Goal: Task Accomplishment & Management: Complete application form

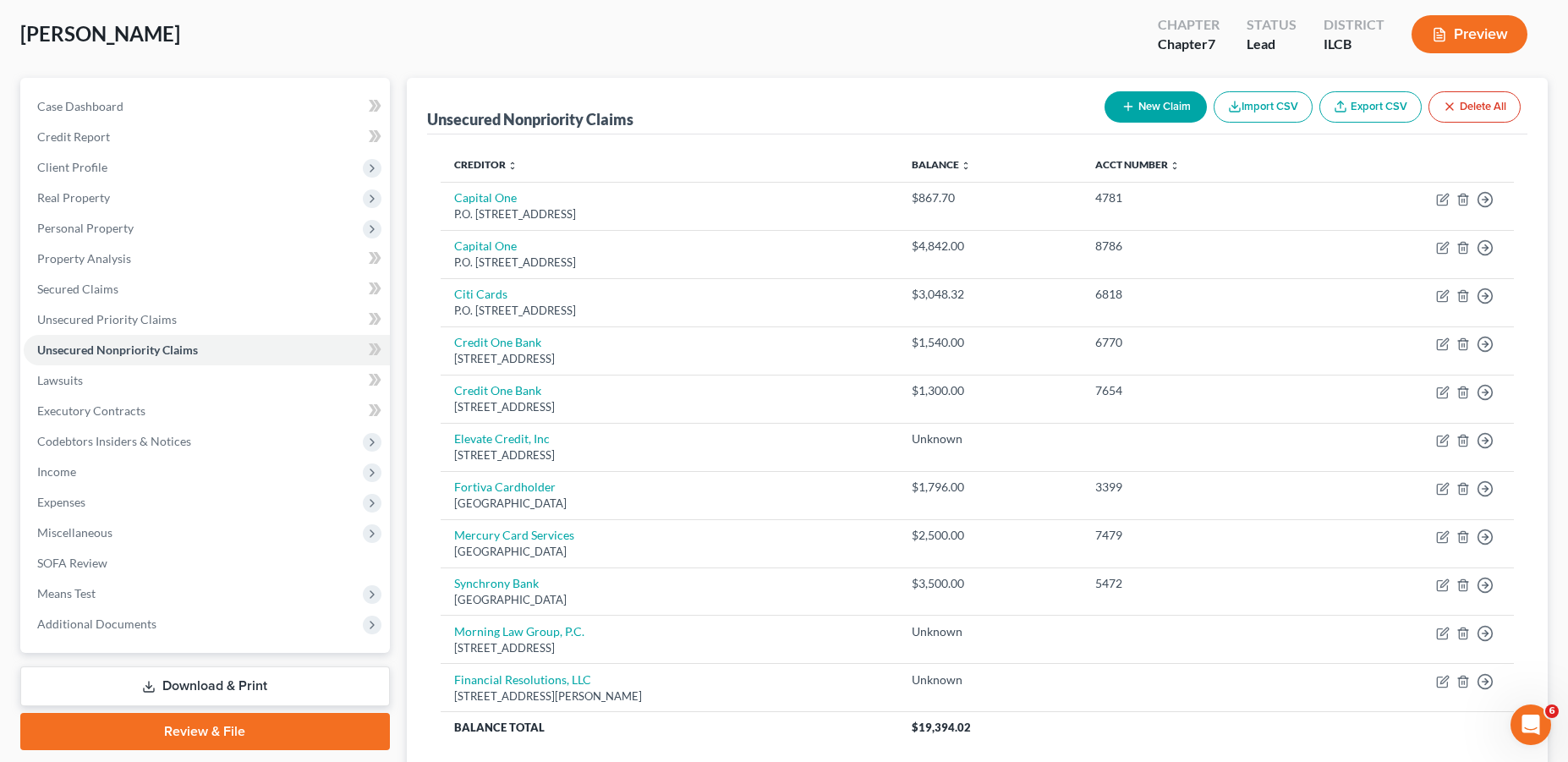
click at [1145, 106] on button "New Claim" at bounding box center [1155, 107] width 103 height 31
select select "0"
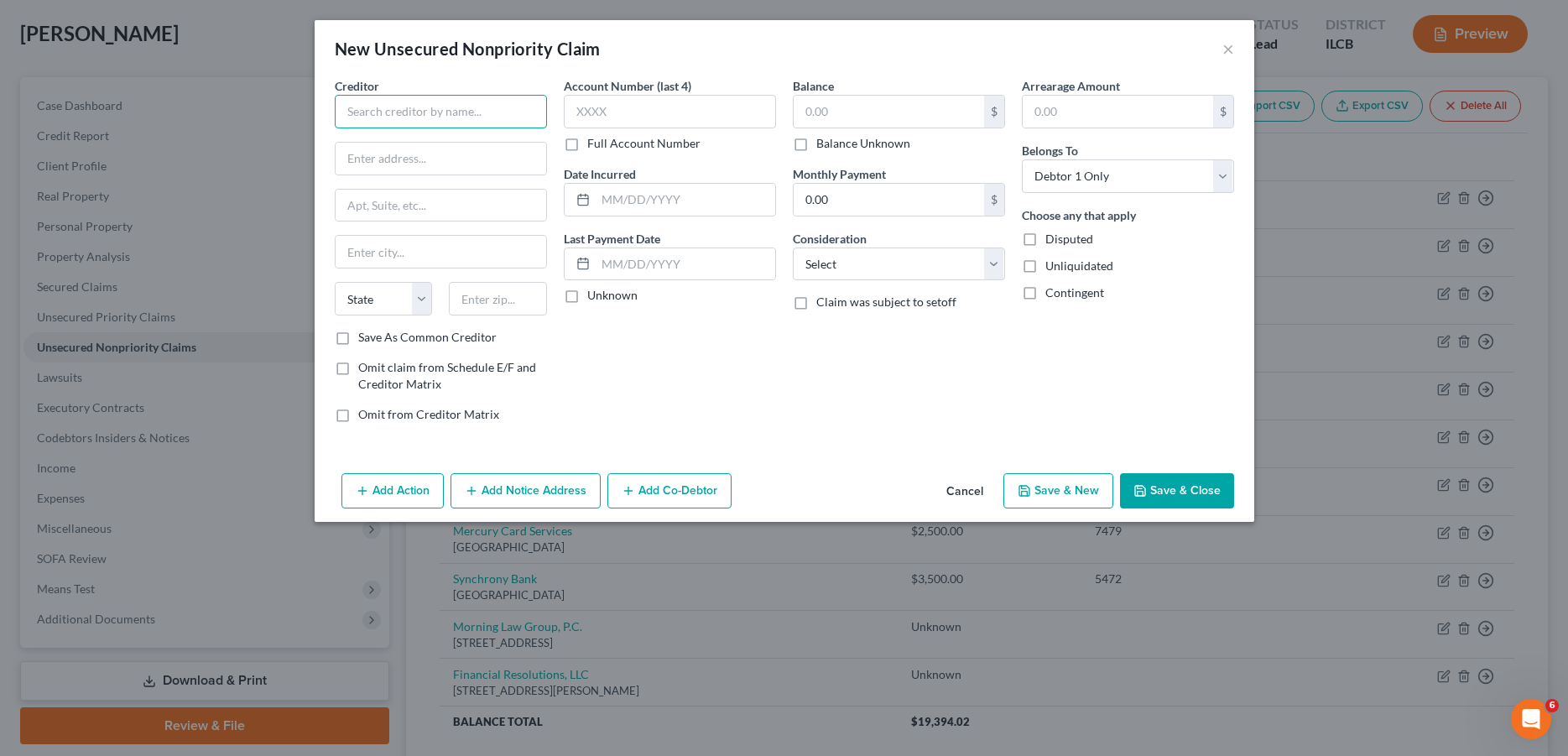
click at [407, 114] on input "text" at bounding box center [441, 112] width 212 height 34
type input "TurboD"
click at [441, 156] on input "text" at bounding box center [441, 159] width 210 height 32
paste input "[STREET_ADDRESS]"
type input "[STREET_ADDRESS]"
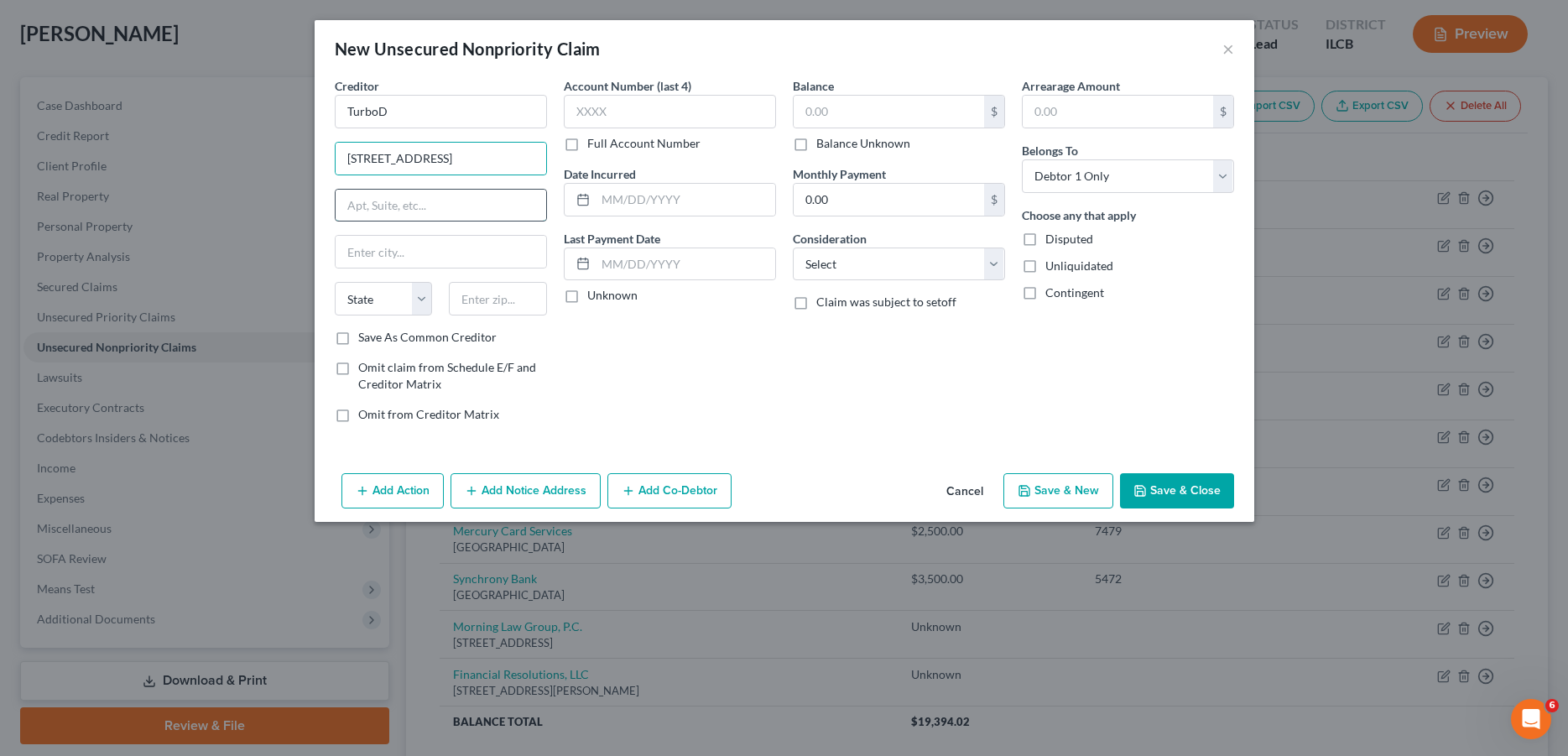
click at [388, 216] on input "text" at bounding box center [441, 206] width 210 height 32
type input "Building H"
click at [389, 115] on input "TurboD" at bounding box center [441, 112] width 212 height 34
click at [495, 294] on input "text" at bounding box center [498, 299] width 98 height 34
type input "33323"
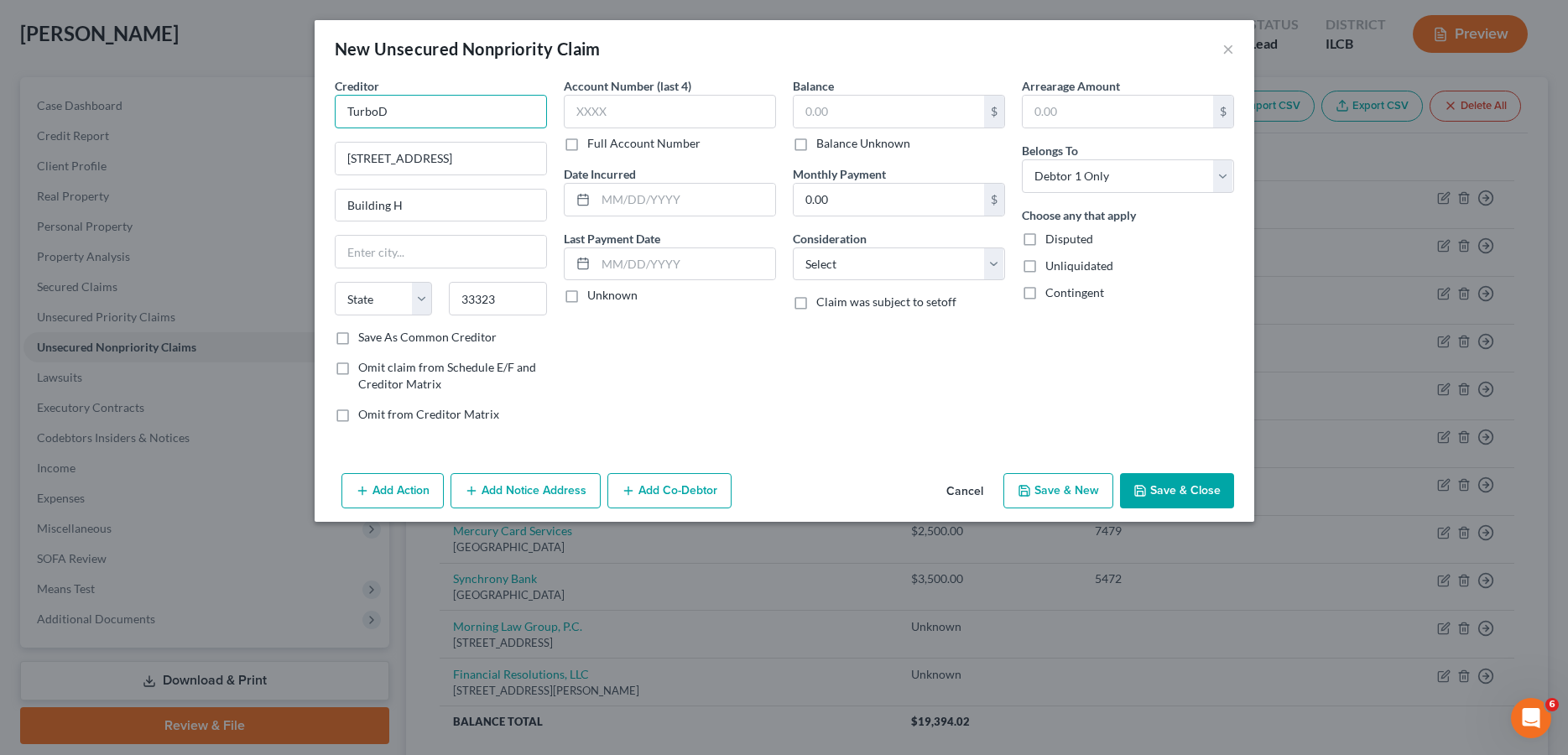
type input "[GEOGRAPHIC_DATA]"
select select "9"
click at [411, 115] on input "TurboD" at bounding box center [441, 112] width 212 height 34
type input "TurboDebt"
click at [358, 337] on label "Save As Common Creditor" at bounding box center [427, 337] width 139 height 17
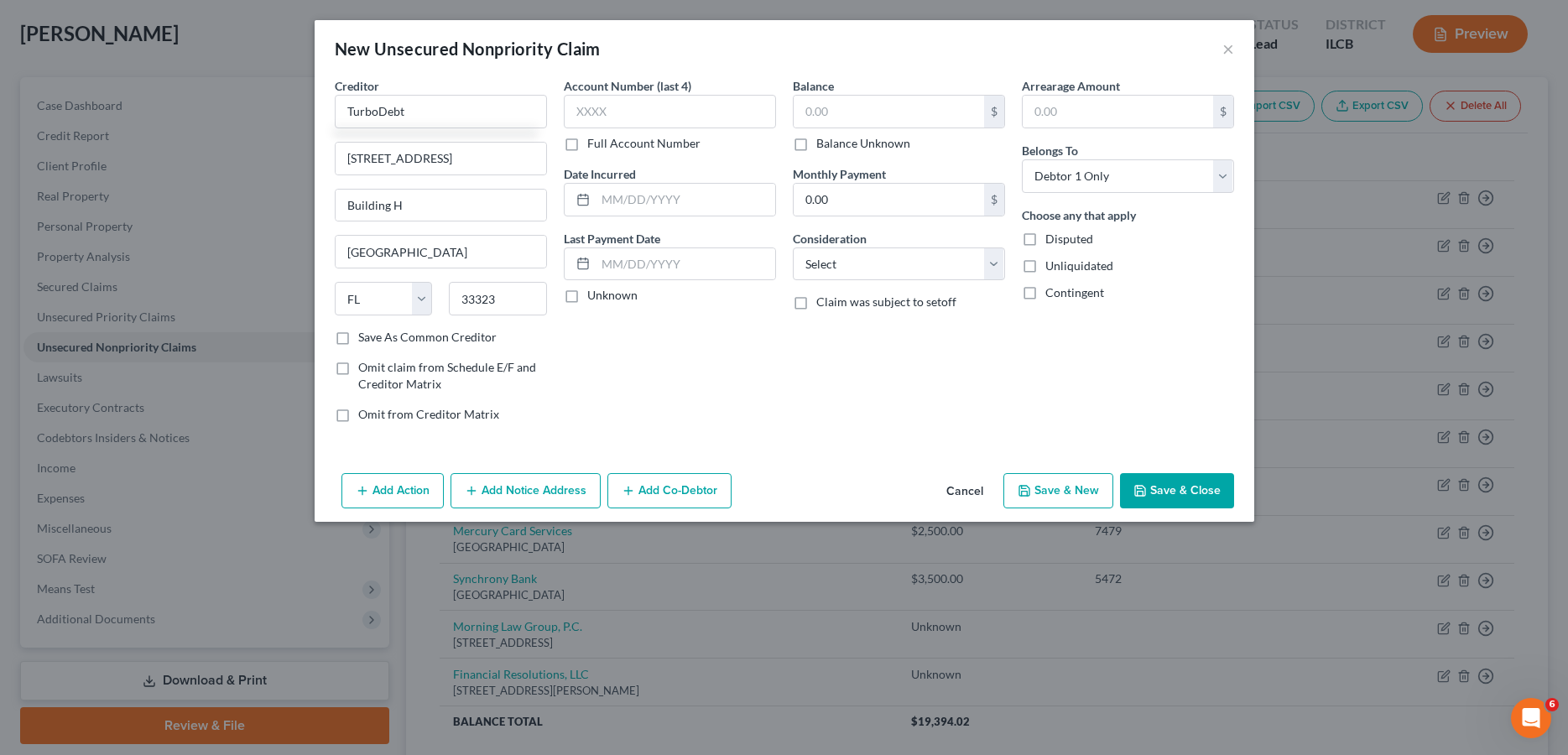
click at [365, 337] on input "Save As Common Creditor" at bounding box center [370, 334] width 11 height 11
checkbox input "true"
click at [816, 146] on label "Balance Unknown" at bounding box center [863, 144] width 94 height 17
click at [823, 146] on input "Balance Unknown" at bounding box center [828, 140] width 11 height 11
checkbox input "true"
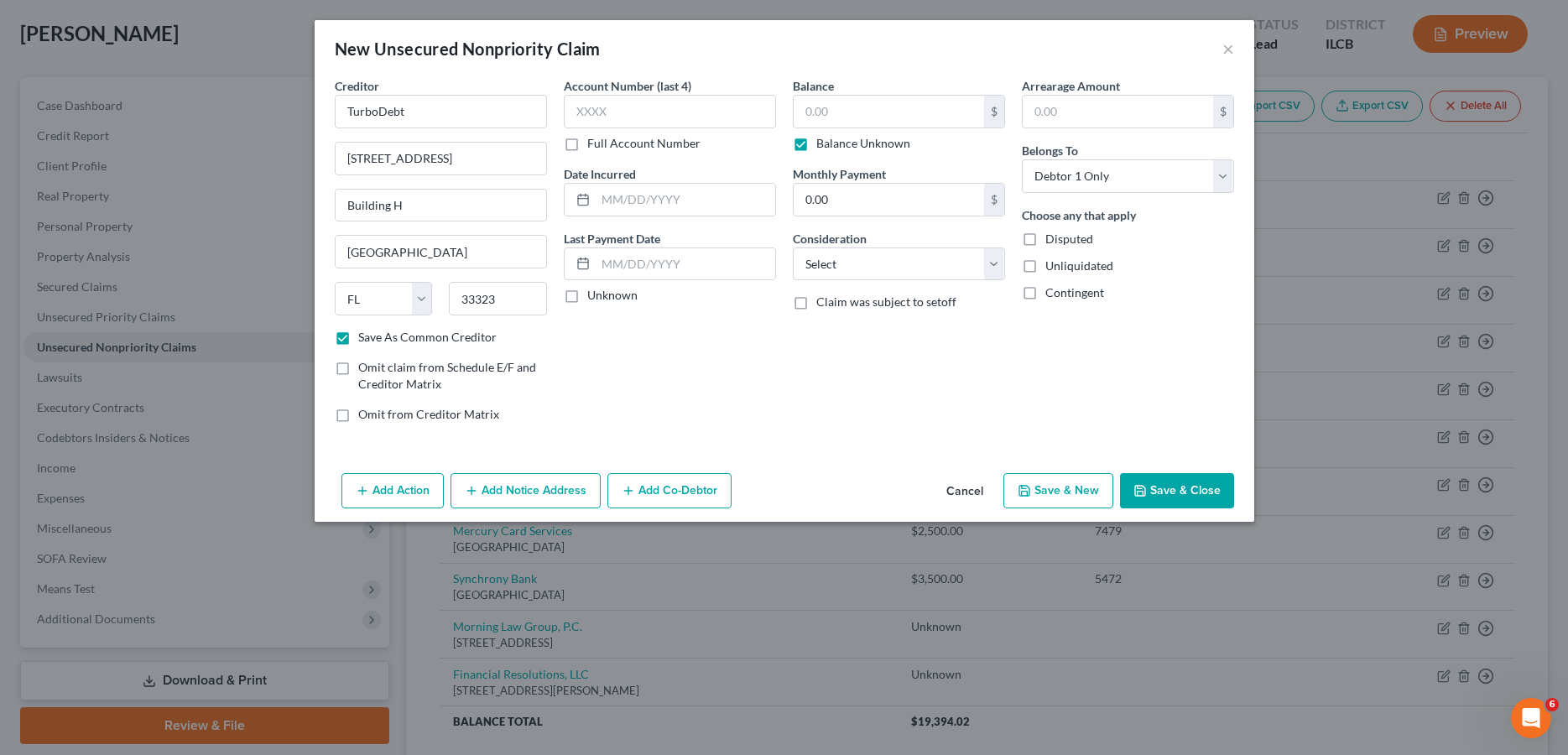
type input "0.00"
click at [845, 257] on select "Select Cable / Satellite Services Collection Agency Credit Card Debt Debt Couns…" at bounding box center [899, 264] width 212 height 34
select select "14"
click at [793, 247] on select "Select Cable / Satellite Services Collection Agency Credit Card Debt Debt Couns…" at bounding box center [899, 264] width 212 height 34
click at [847, 331] on input "text" at bounding box center [899, 328] width 210 height 32
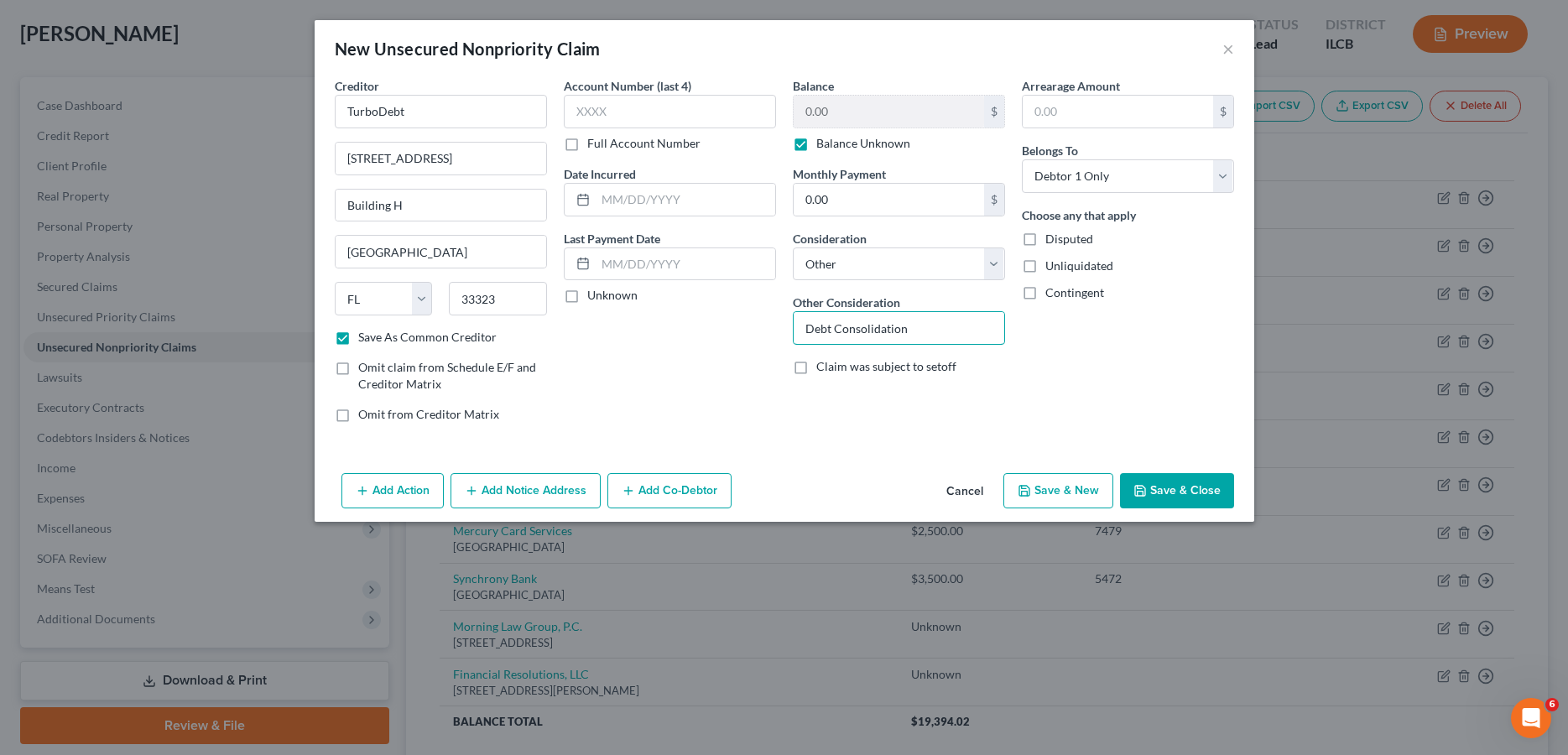
type input "Debt Consolidation"
click at [1178, 489] on button "Save & Close" at bounding box center [1177, 491] width 114 height 35
checkbox input "false"
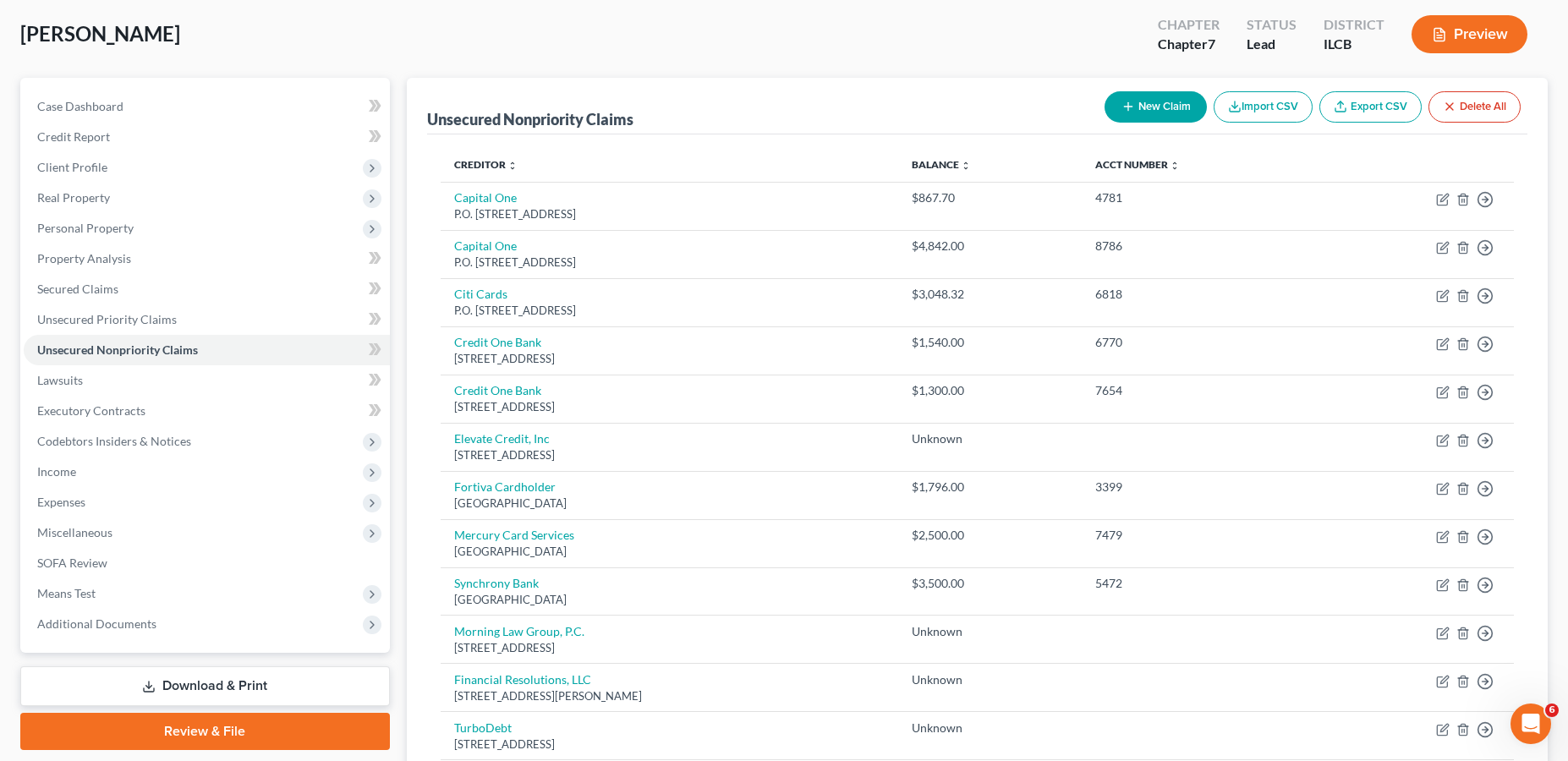
click at [1127, 111] on icon "button" at bounding box center [1128, 107] width 14 height 14
select select "0"
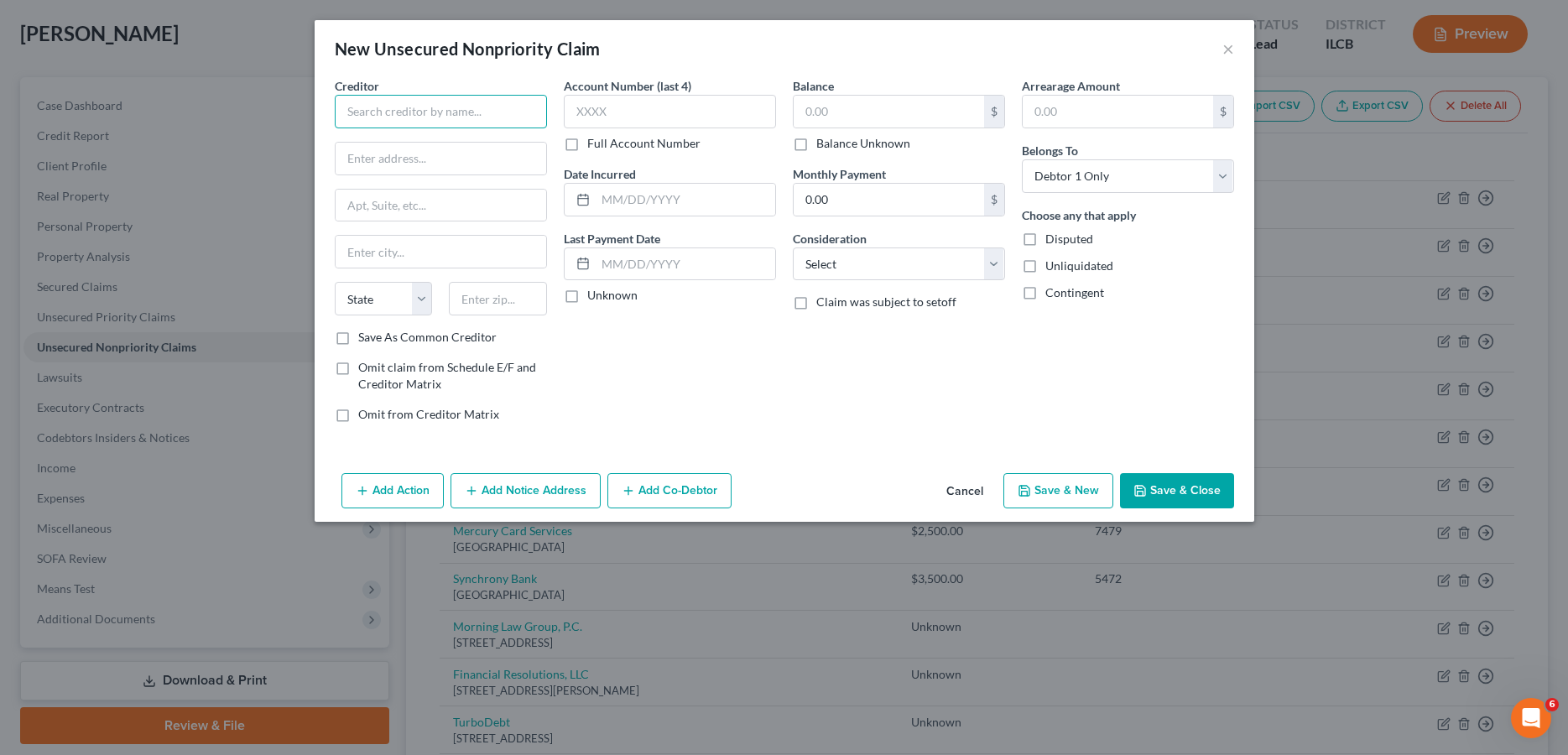
click at [488, 109] on input "text" at bounding box center [441, 112] width 212 height 34
click at [485, 165] on input "text" at bounding box center [441, 159] width 210 height 32
type input "Gitmeid Law Group"
paste input "[STREET_ADDRESS]"
type input "[STREET_ADDRESS]"
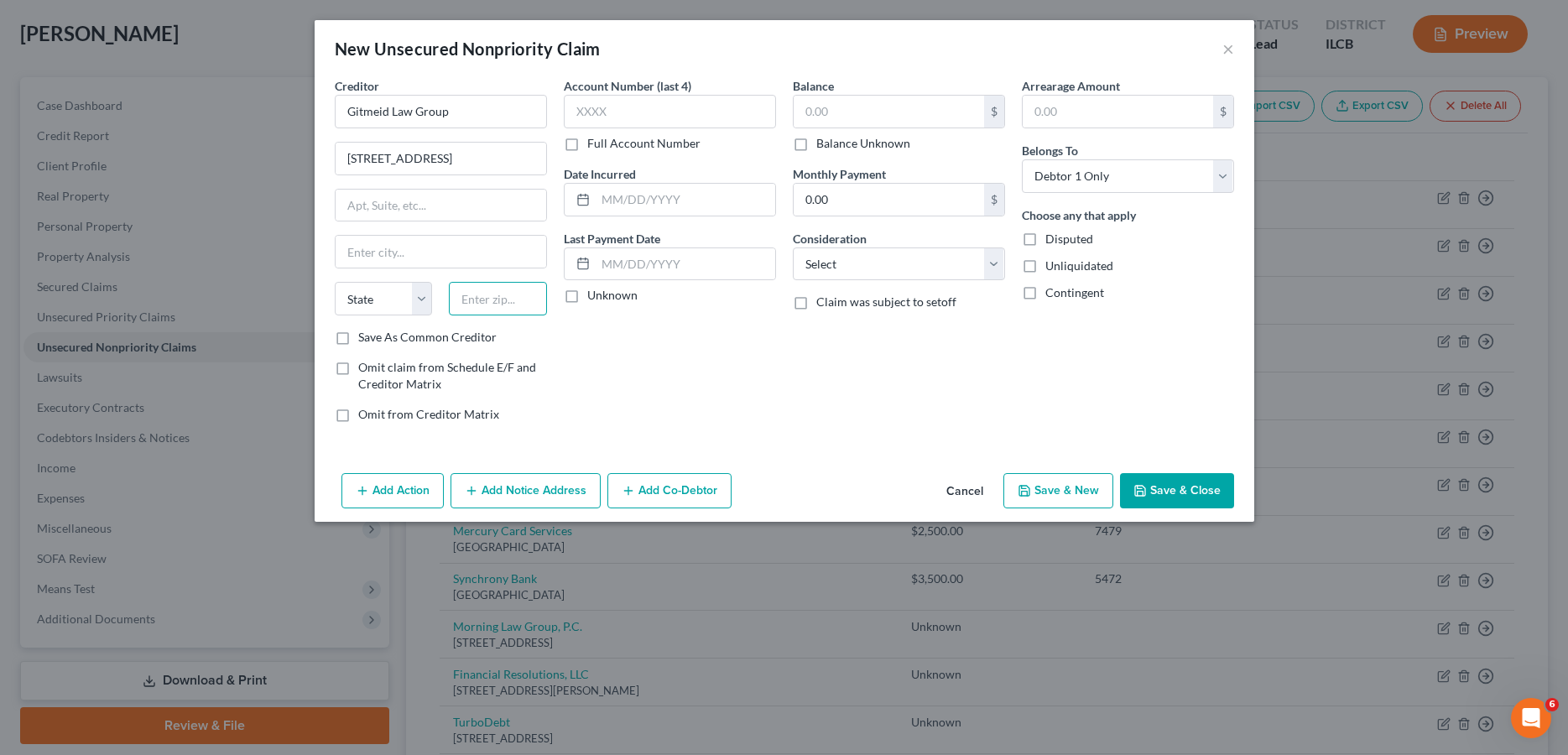
click at [478, 297] on input "text" at bounding box center [498, 298] width 98 height 34
type input "10038"
type input "[US_STATE]"
select select "35"
drag, startPoint x: 462, startPoint y: 110, endPoint x: 388, endPoint y: 99, distance: 74.8
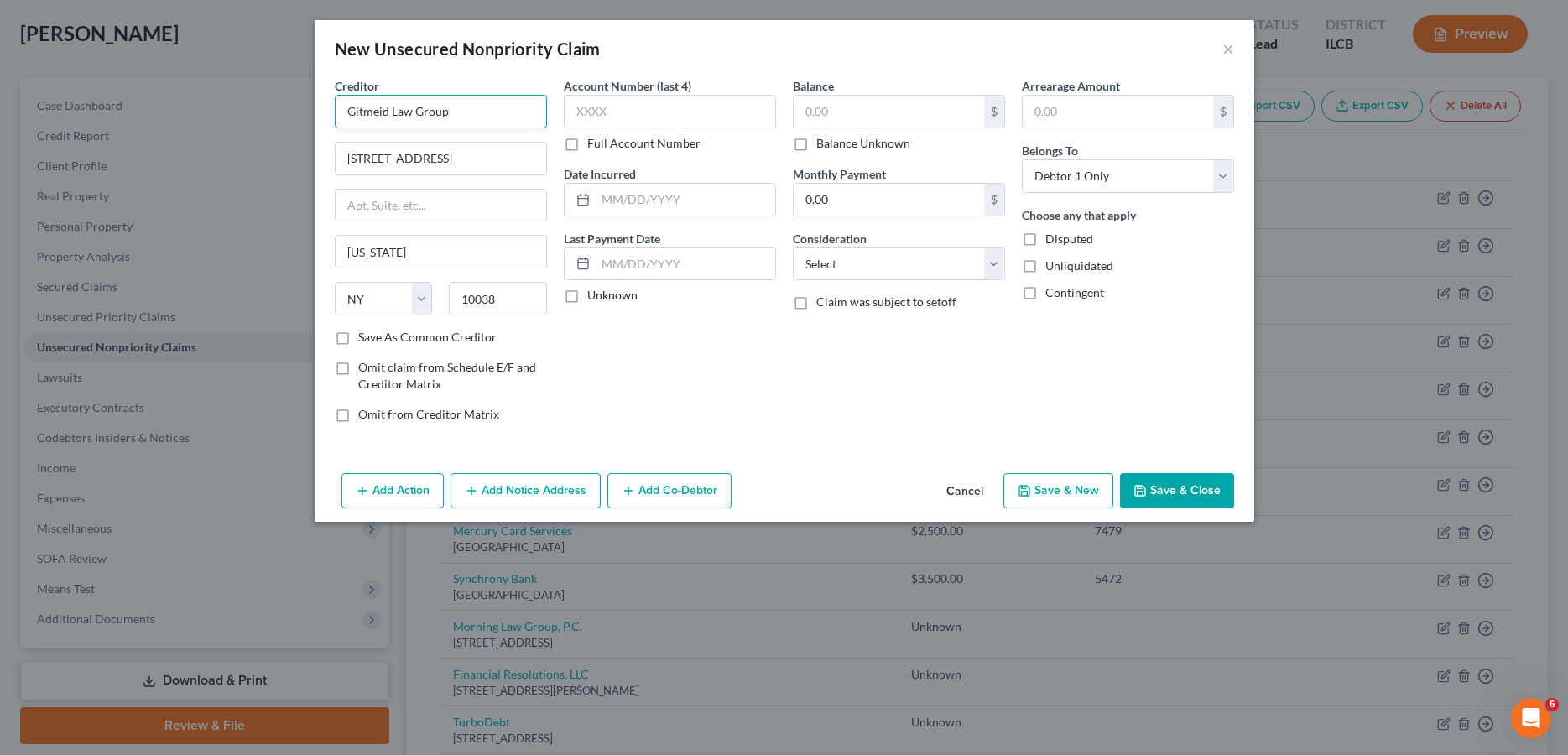
click at [388, 99] on input "Gitmeid Law Group" at bounding box center [441, 112] width 212 height 34
type input "Gitmeid & Associates"
click at [393, 204] on input "text" at bounding box center [441, 206] width 210 height 32
type input "27th Floor"
click at [816, 148] on label "Balance Unknown" at bounding box center [863, 144] width 94 height 17
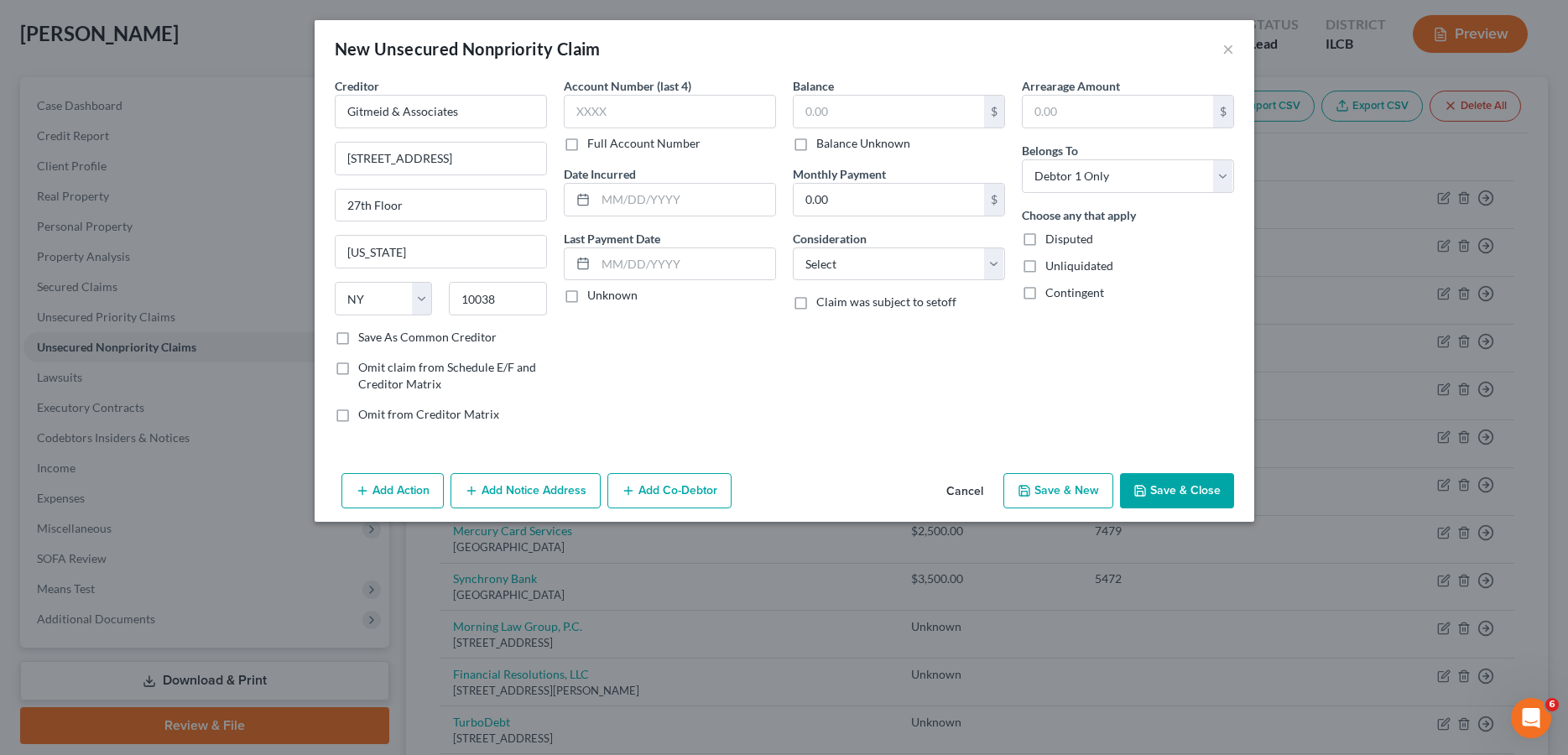
click at [823, 146] on input "Balance Unknown" at bounding box center [828, 140] width 11 height 11
checkbox input "true"
type input "0.00"
click at [899, 272] on select "Select Cable / Satellite Services Collection Agency Credit Card Debt Debt Couns…" at bounding box center [899, 264] width 212 height 34
select select "14"
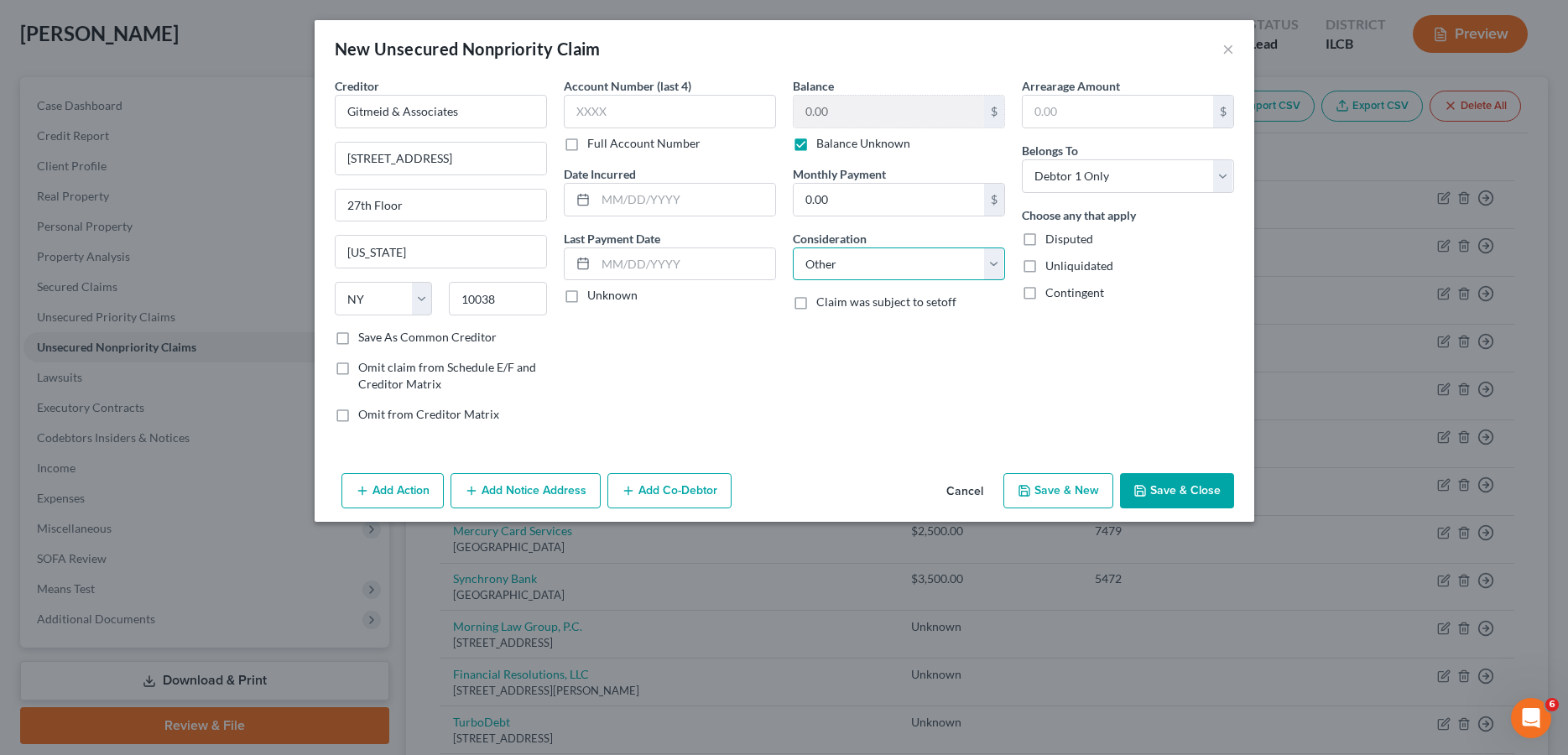
click at [793, 247] on select "Select Cable / Satellite Services Collection Agency Credit Card Debt Debt Couns…" at bounding box center [899, 264] width 212 height 34
click at [832, 321] on input "text" at bounding box center [899, 328] width 210 height 32
type input "Debt Consolidation"
click at [358, 339] on label "Save As Common Creditor" at bounding box center [427, 337] width 139 height 17
click at [365, 339] on input "Save As Common Creditor" at bounding box center [370, 334] width 11 height 11
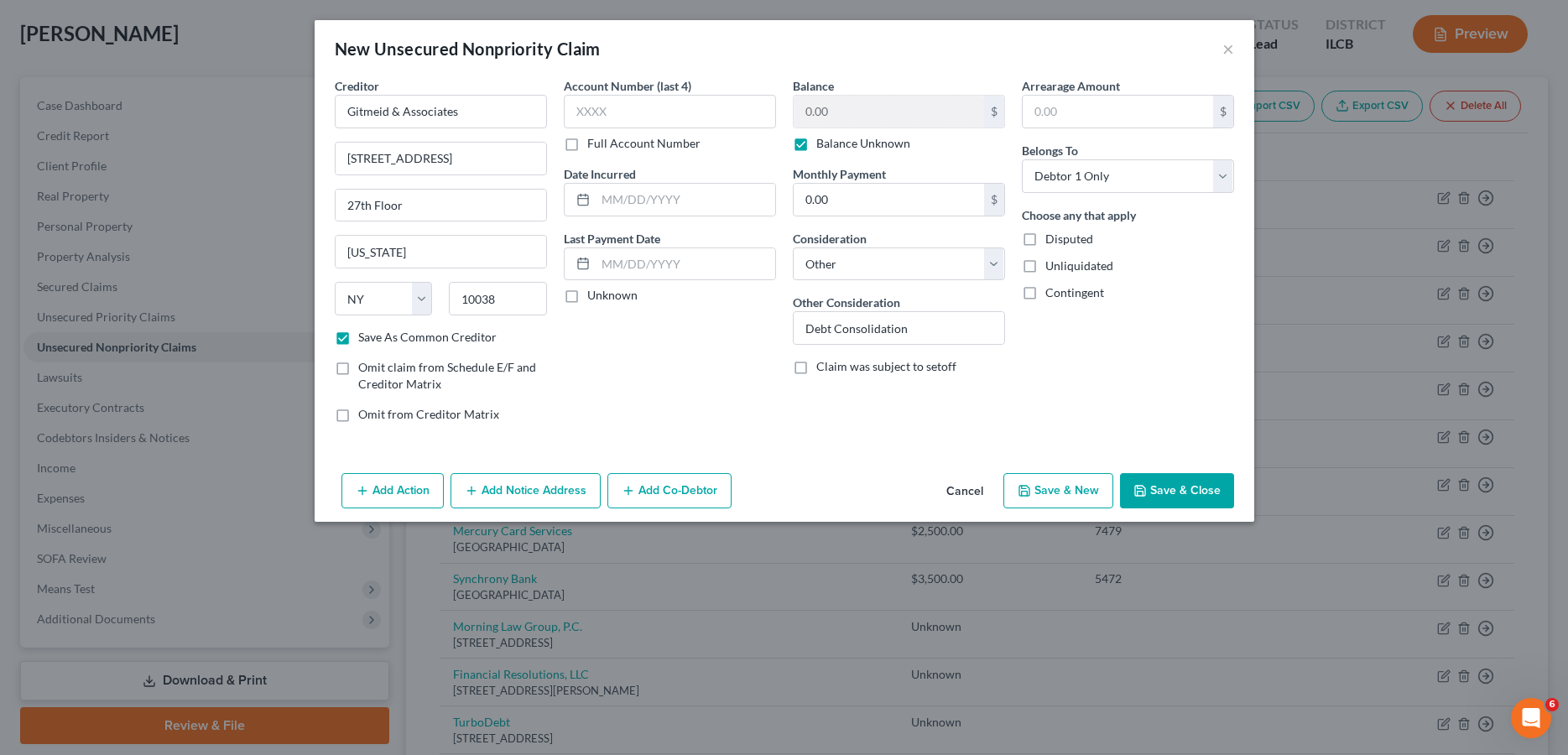
click at [1167, 501] on button "Save & Close" at bounding box center [1177, 491] width 114 height 35
checkbox input "false"
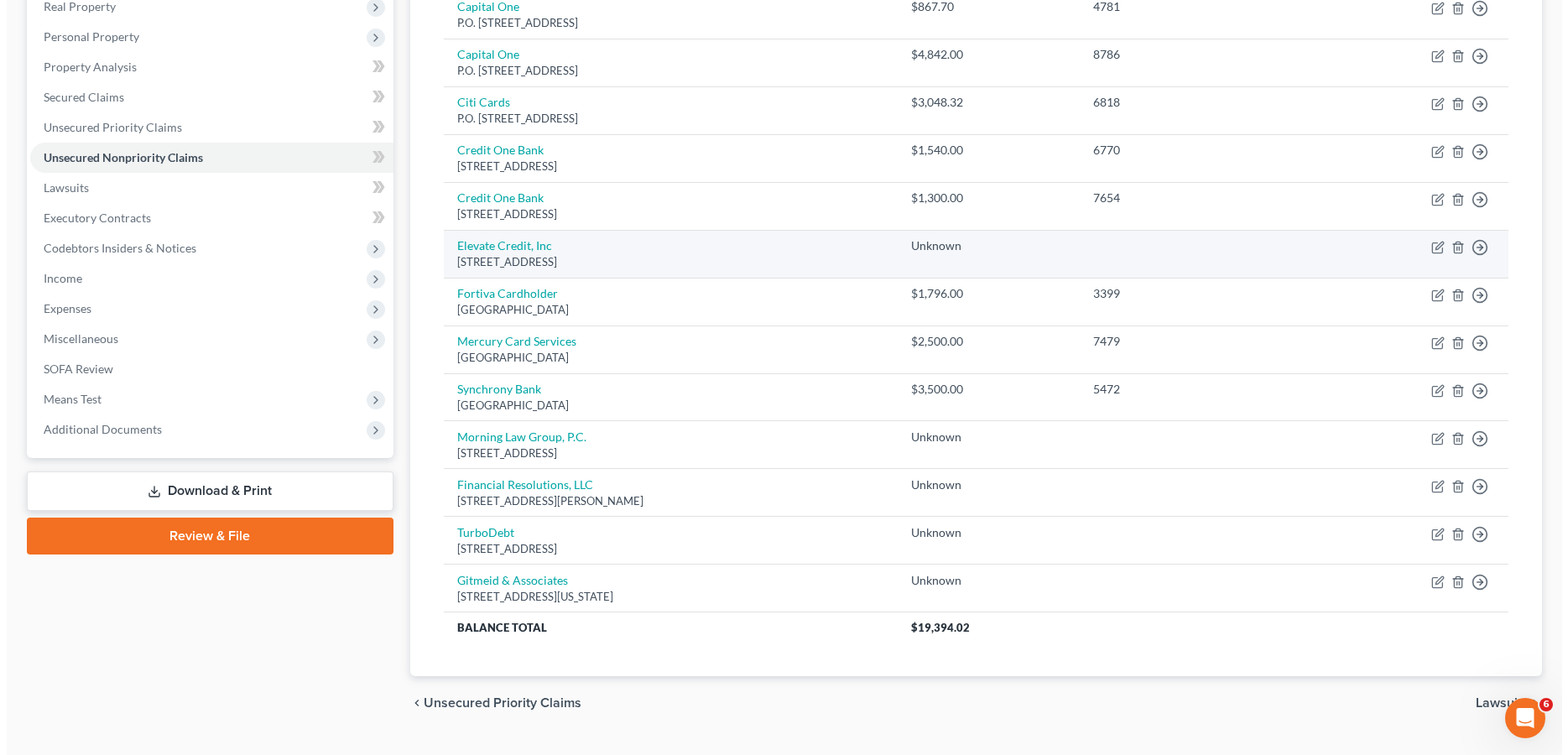
scroll to position [312, 0]
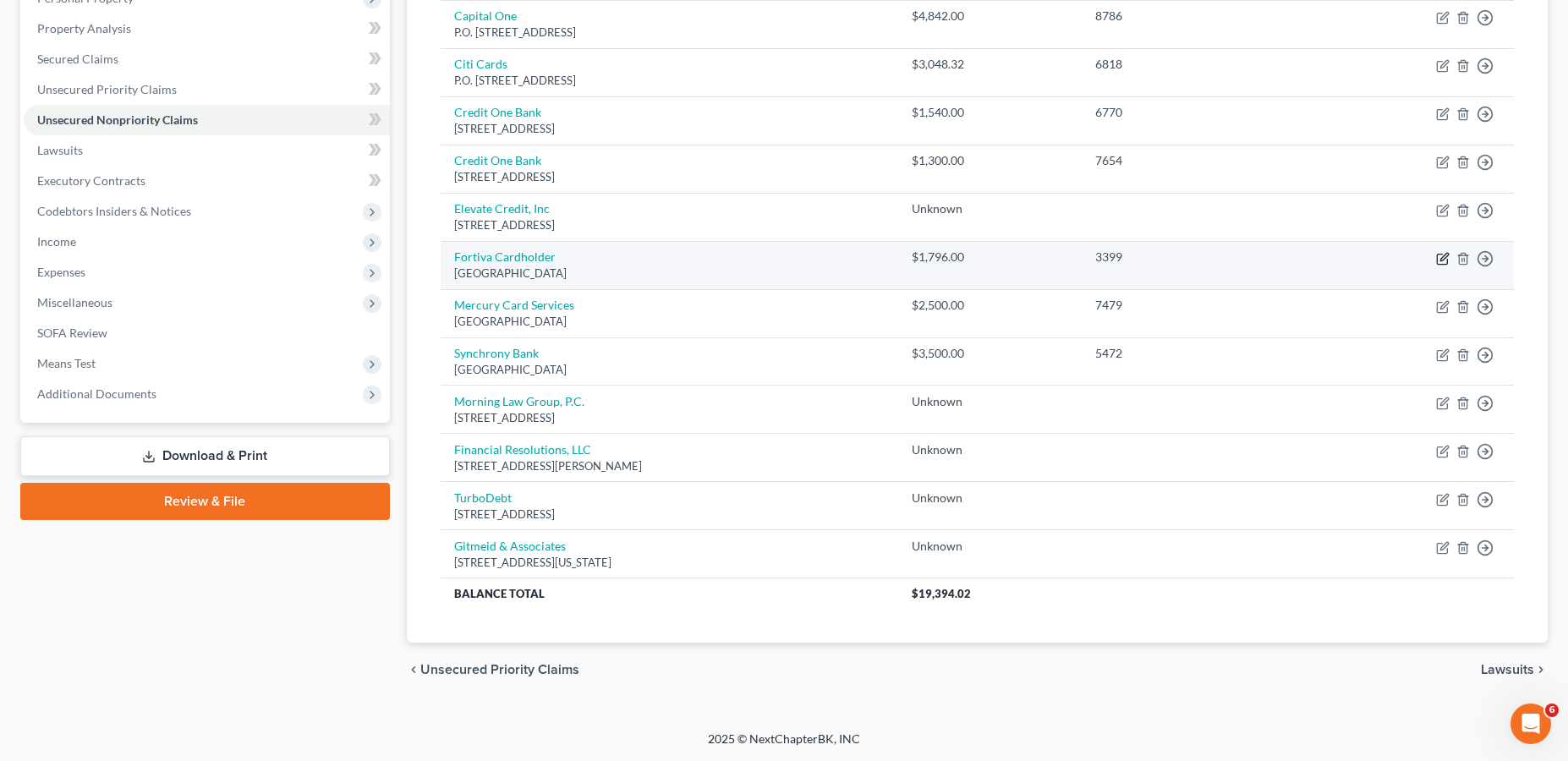
click at [1448, 256] on icon "button" at bounding box center [1443, 258] width 14 height 14
select select "26"
select select "2"
select select "0"
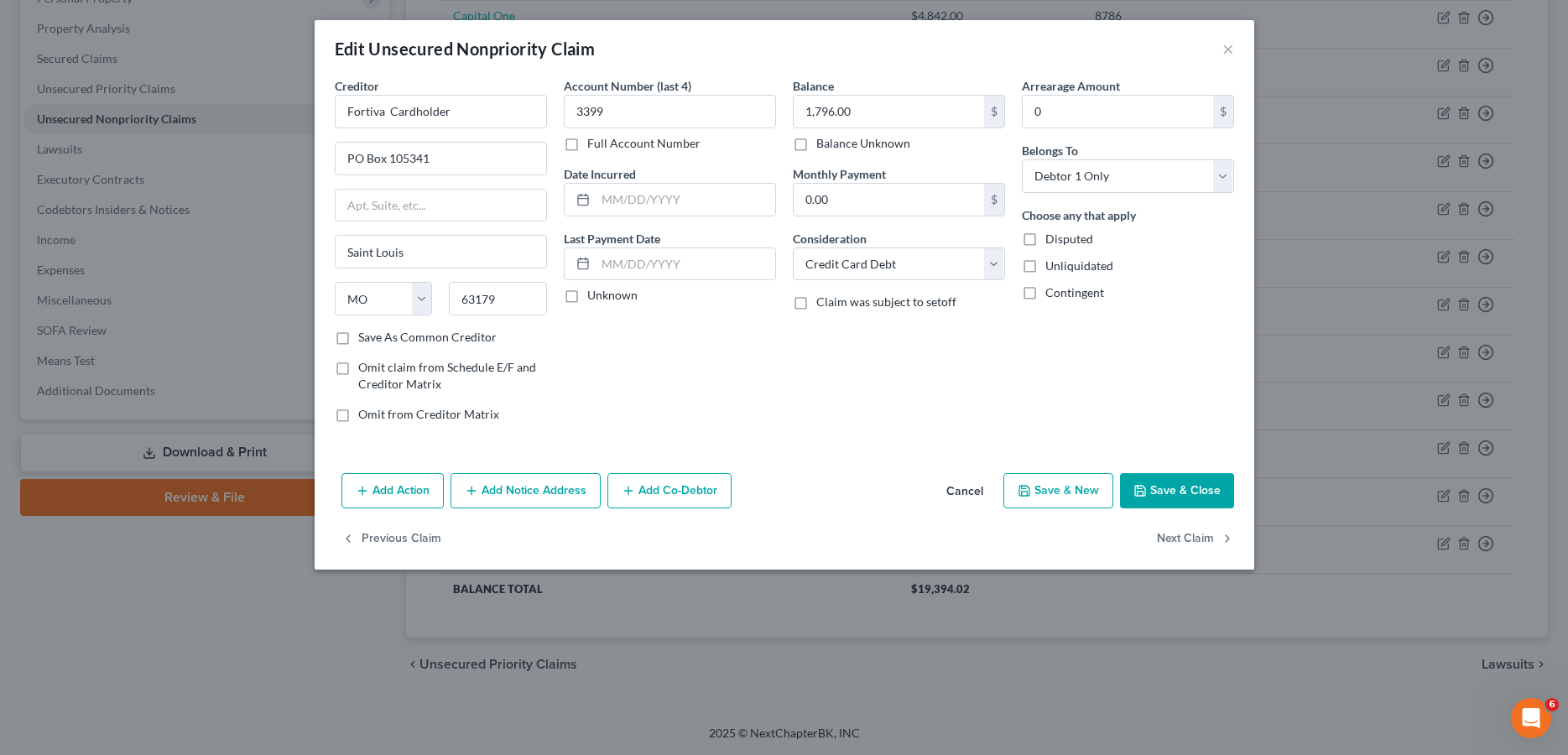
click at [673, 488] on button "Add Co-Debtor" at bounding box center [670, 491] width 124 height 35
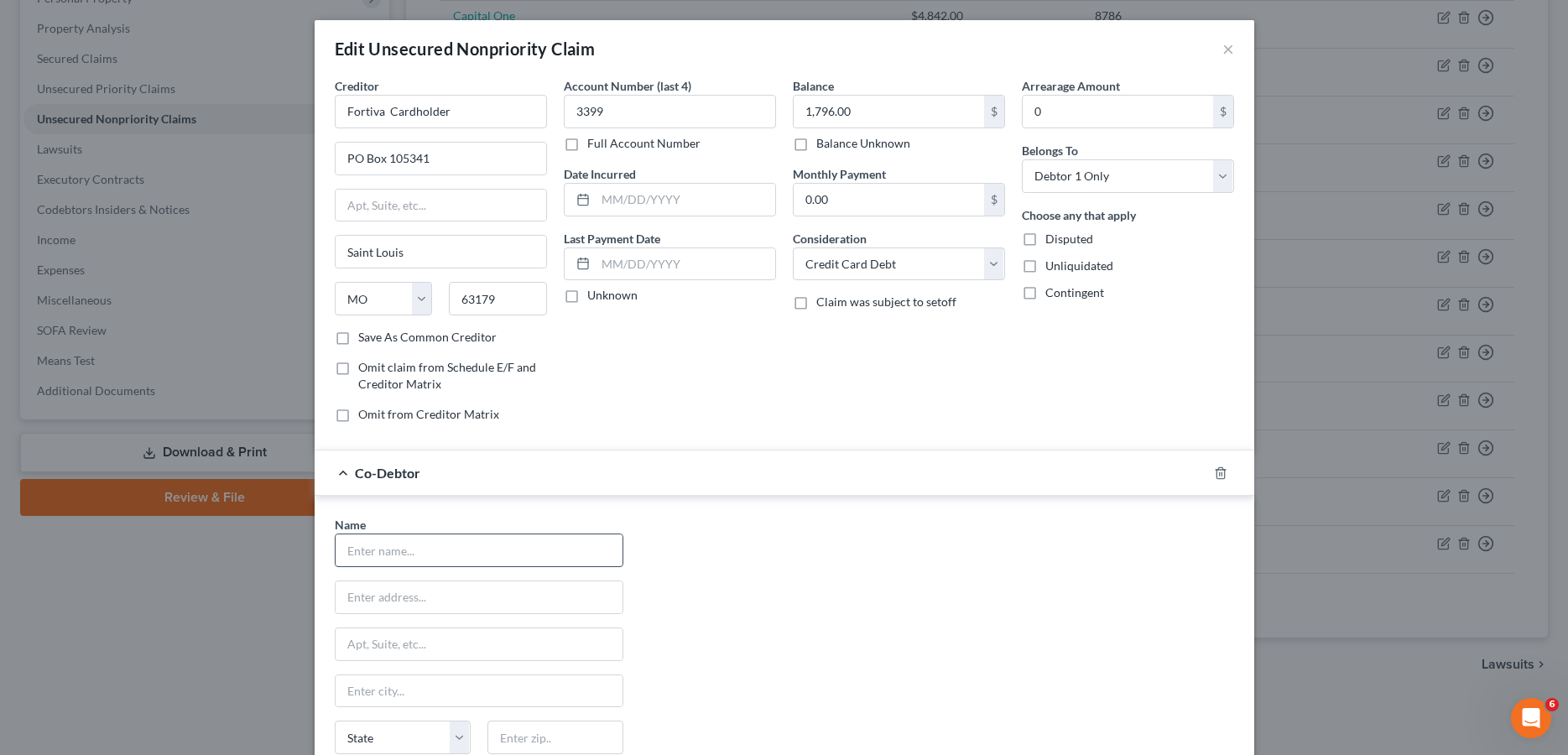
click at [414, 548] on input "text" at bounding box center [478, 551] width 287 height 32
click at [786, 374] on div "Balance 1,796.00 $ Balance Unknown Balance Undetermined 1,796.00 $ Balance Unkn…" at bounding box center [899, 256] width 229 height 359
click at [1217, 475] on icon "button" at bounding box center [1221, 473] width 13 height 13
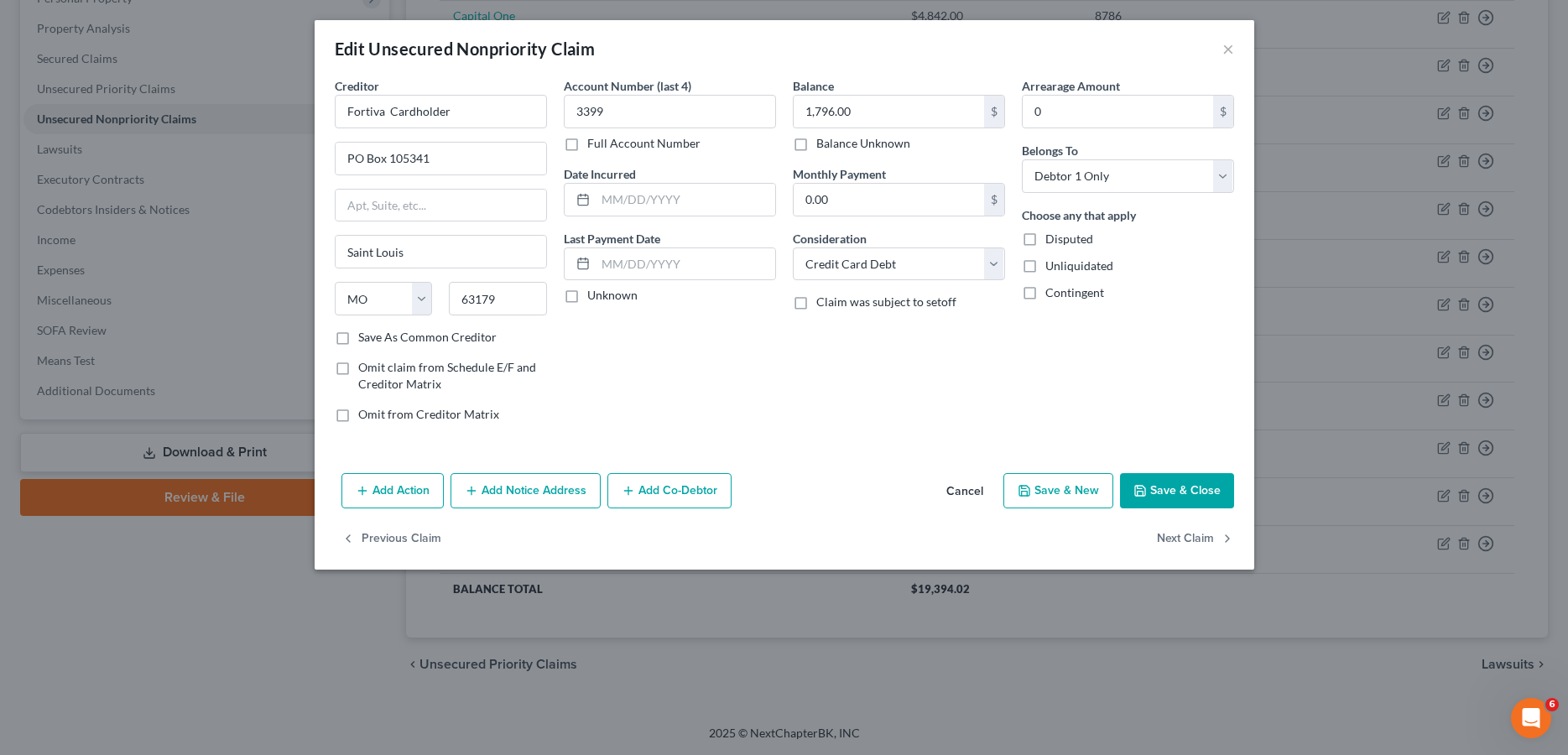
click at [516, 488] on button "Add Notice Address" at bounding box center [525, 491] width 150 height 35
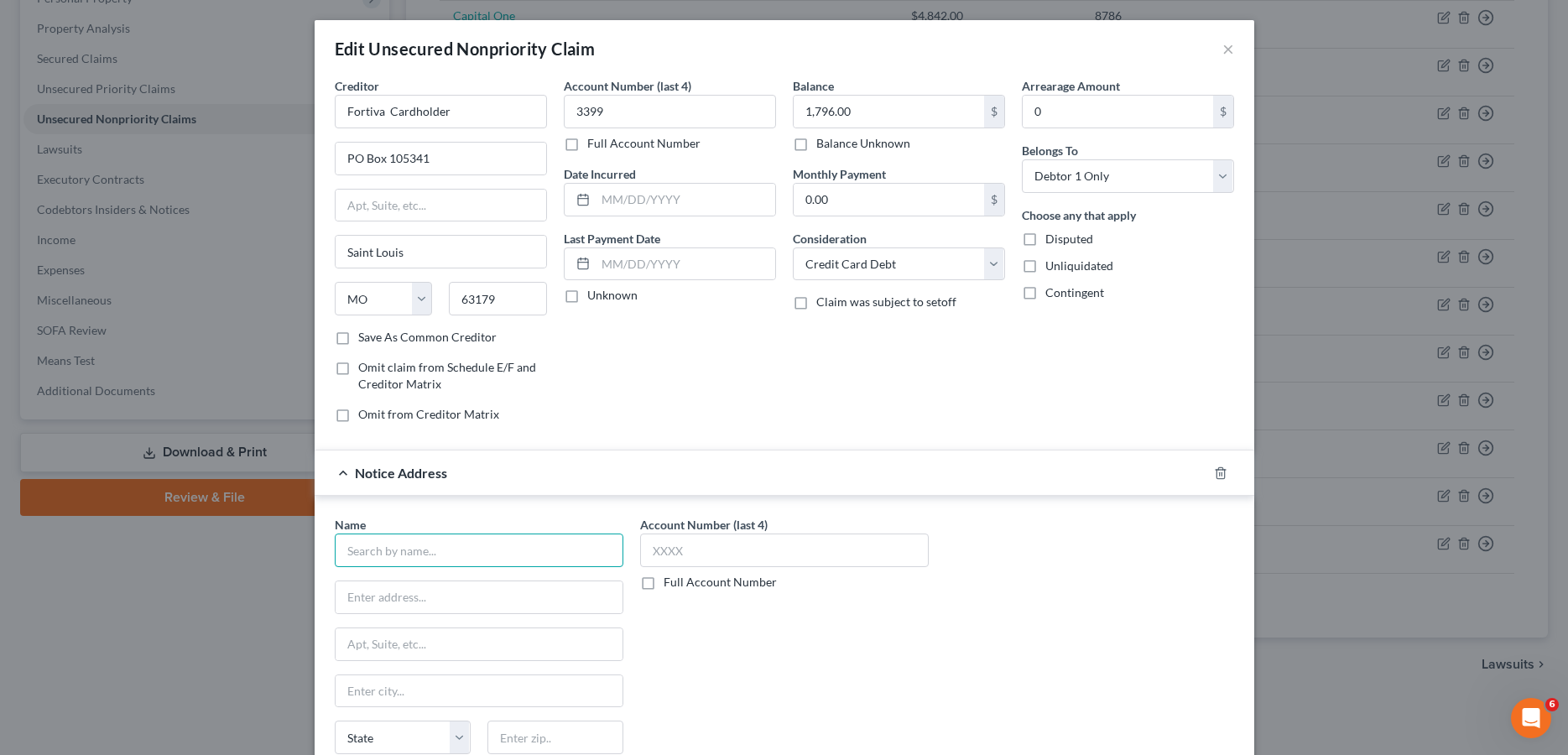
click at [418, 552] on input "text" at bounding box center [478, 551] width 288 height 34
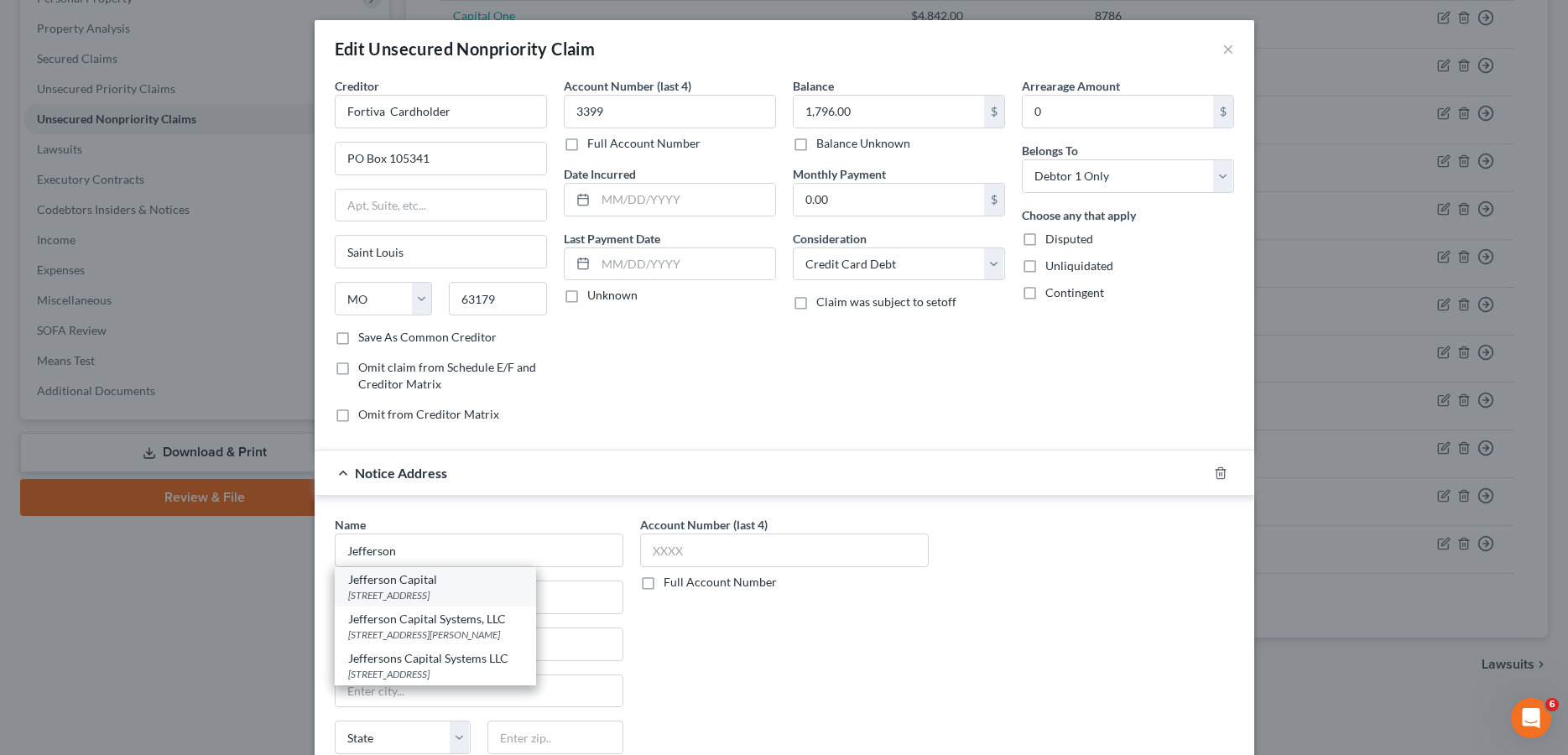
click at [436, 590] on div "[STREET_ADDRESS]" at bounding box center [436, 595] width 175 height 14
type input "Jefferson Capital"
type input "PO Box 11407"
type input "[GEOGRAPHIC_DATA]"
select select "0"
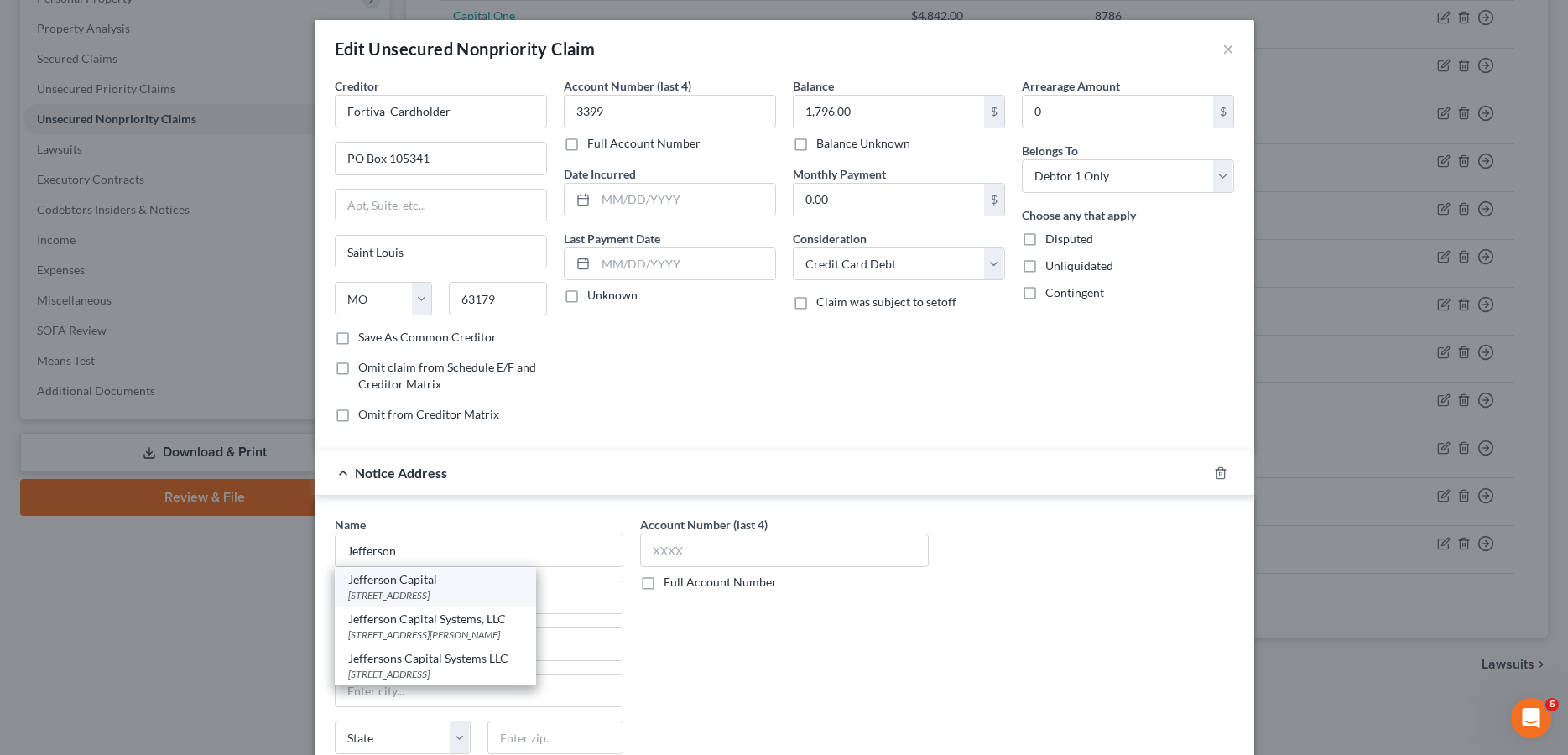
type input "35246"
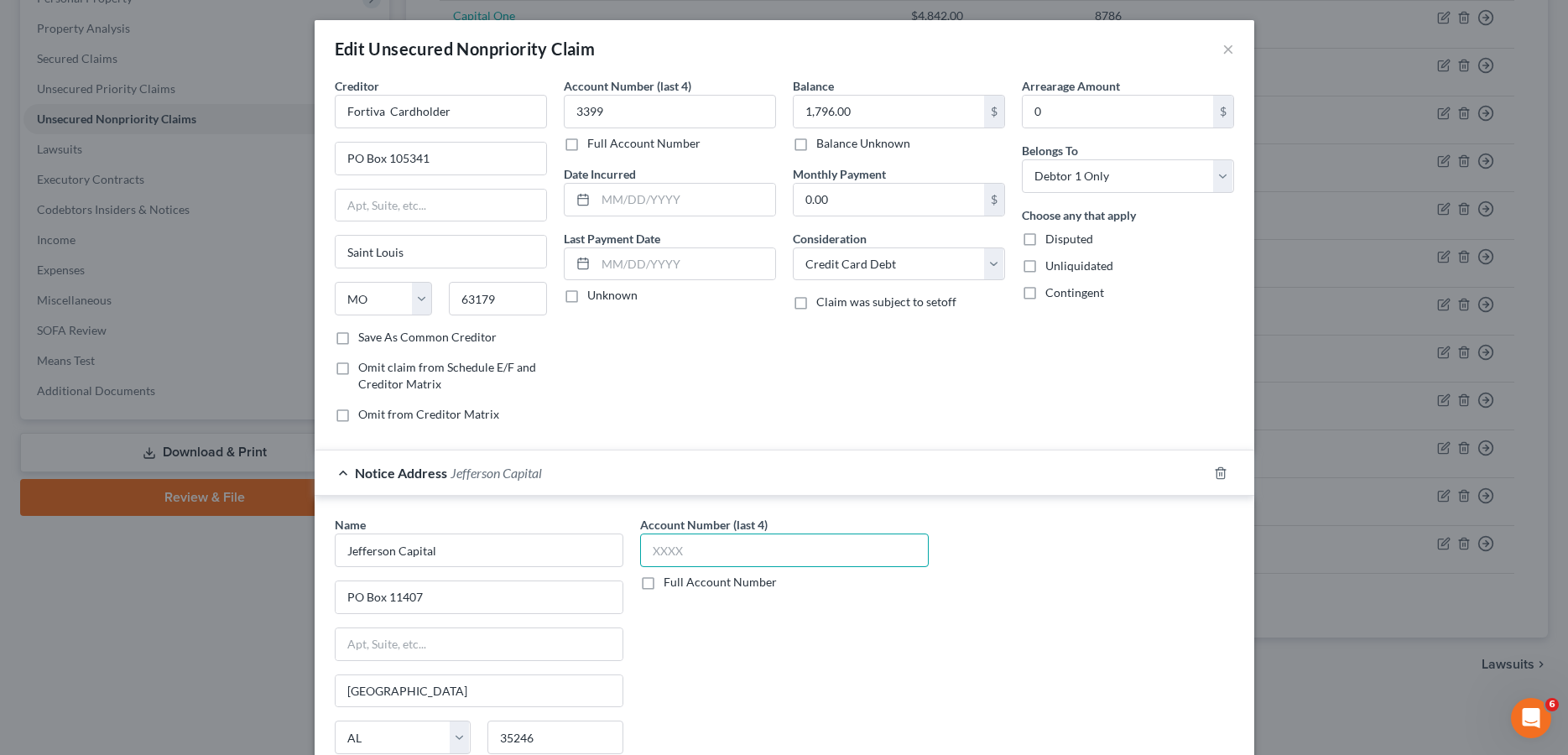
click at [666, 554] on input "text" at bounding box center [784, 551] width 288 height 34
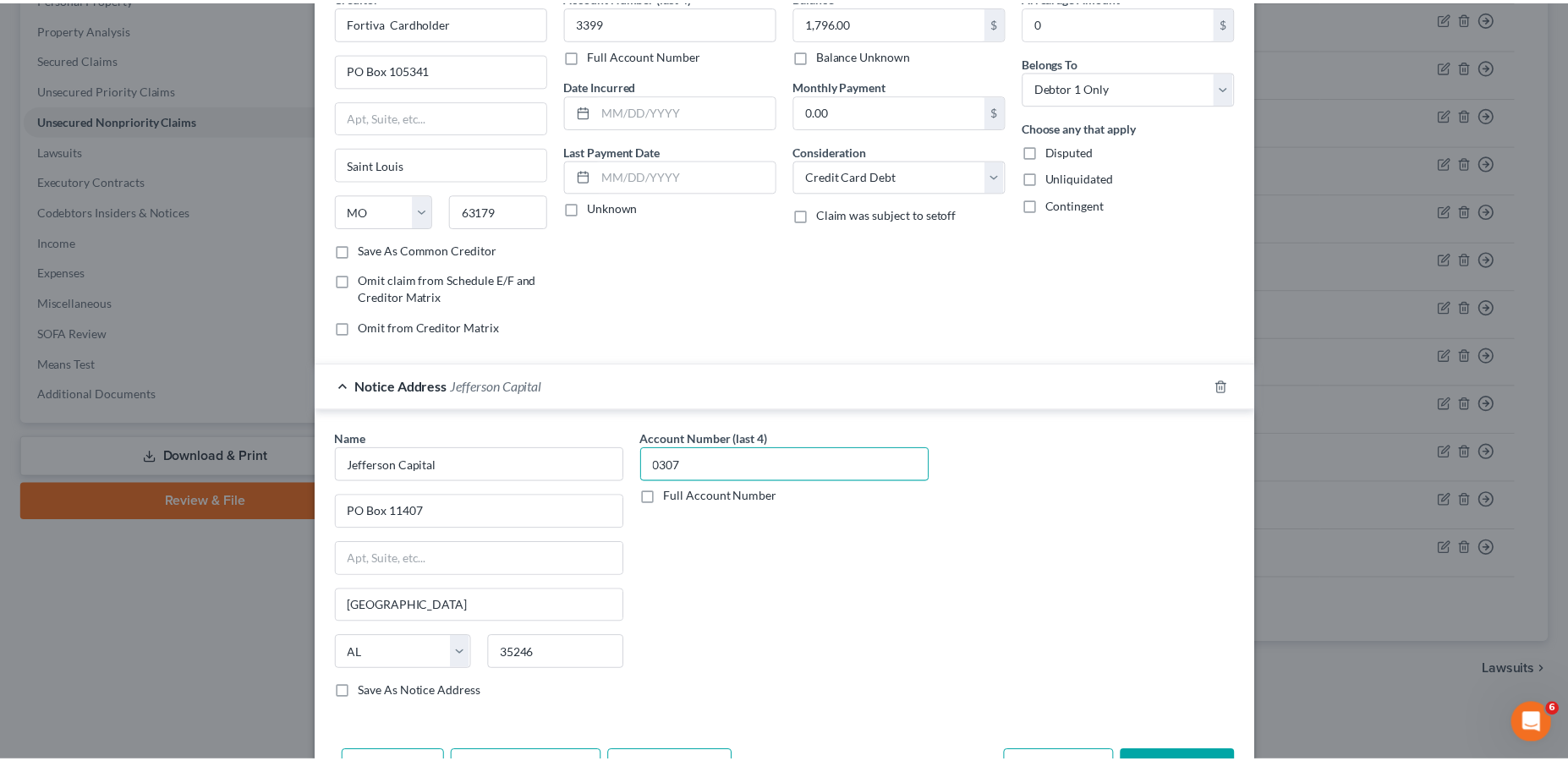
scroll to position [198, 0]
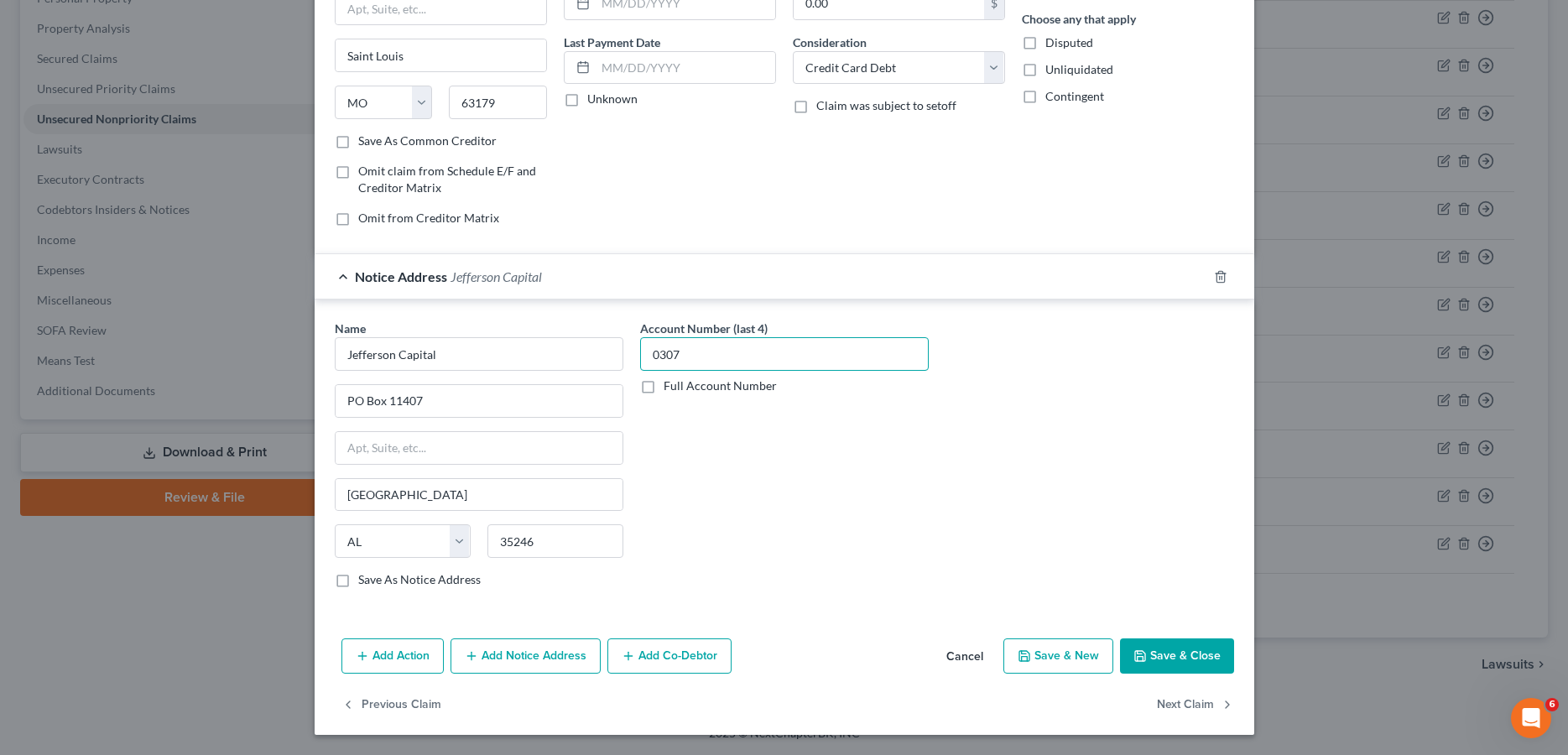
type input "0307"
click at [1164, 651] on button "Save & Close" at bounding box center [1177, 656] width 114 height 35
